Goal: Navigation & Orientation: Find specific page/section

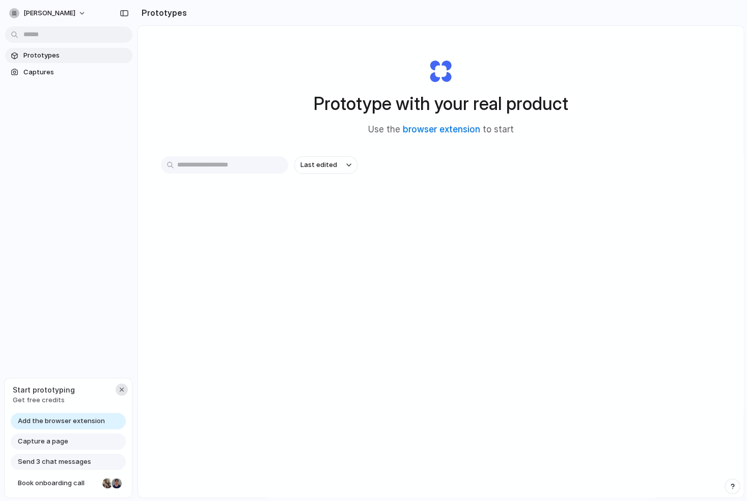
click at [122, 389] on div "button" at bounding box center [122, 389] width 8 height 8
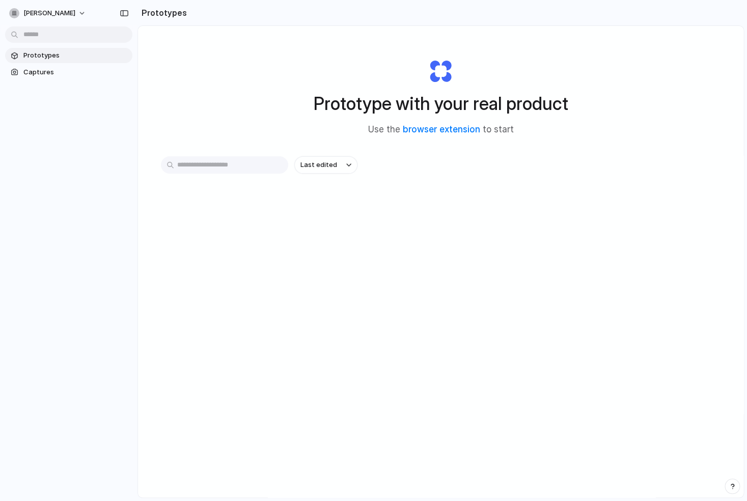
click at [306, 384] on div "Prototype with your real product Use the browser extension to start Last edited" at bounding box center [440, 288] width 605 height 525
click at [239, 164] on input "text" at bounding box center [224, 164] width 127 height 17
click at [267, 232] on div "Last edited" at bounding box center [441, 201] width 560 height 90
click at [319, 160] on button "Last edited" at bounding box center [325, 164] width 63 height 17
click at [319, 160] on div "Last edited Last created Alphabetical" at bounding box center [373, 250] width 747 height 501
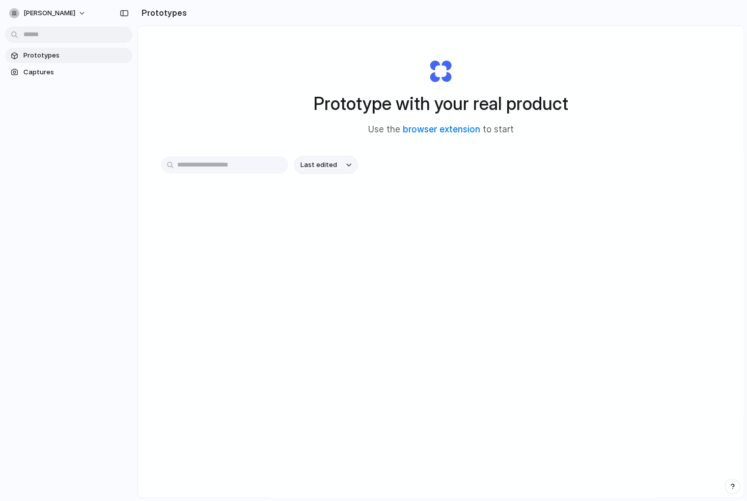
click at [319, 160] on button "Last edited" at bounding box center [325, 164] width 63 height 17
click at [319, 160] on div "Last edited Last created Alphabetical" at bounding box center [373, 250] width 747 height 501
click at [266, 221] on div "Last edited" at bounding box center [441, 201] width 560 height 90
